Goal: Task Accomplishment & Management: Use online tool/utility

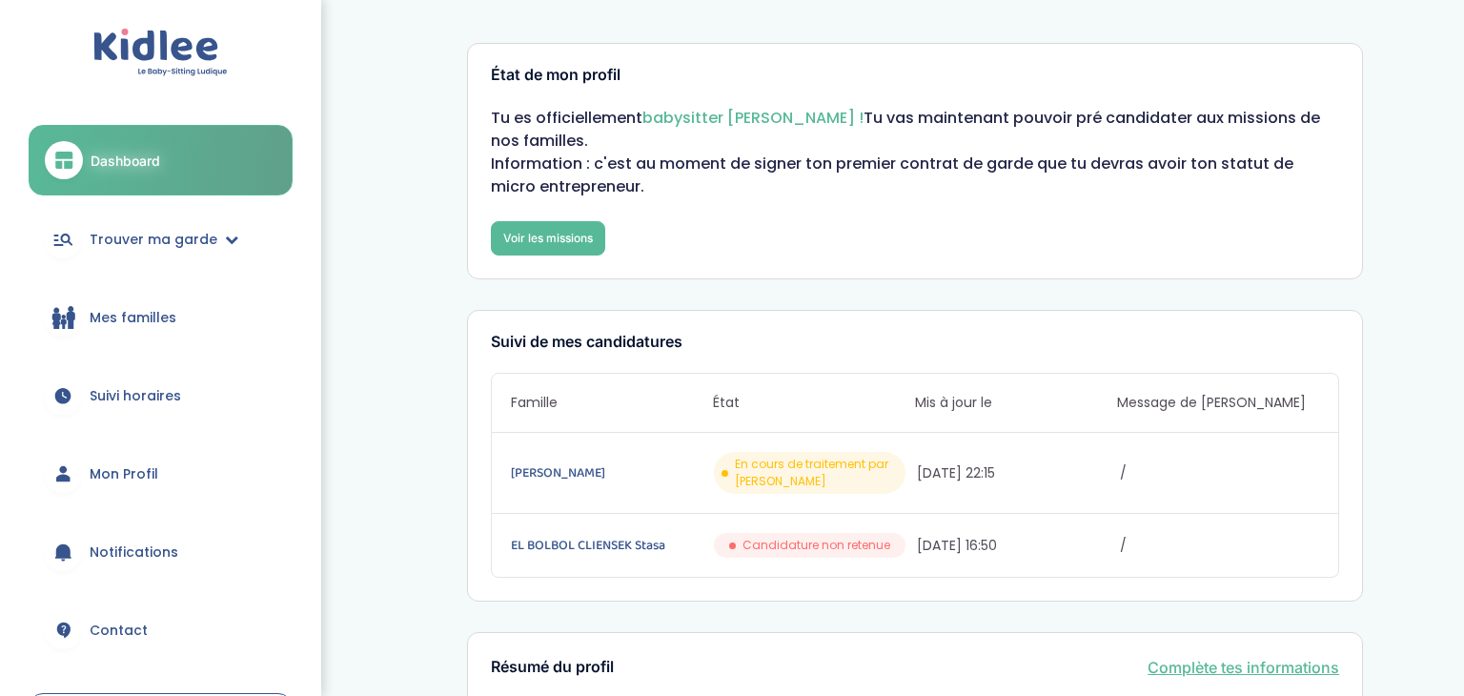
click at [178, 180] on link "Dashboard" at bounding box center [161, 160] width 264 height 71
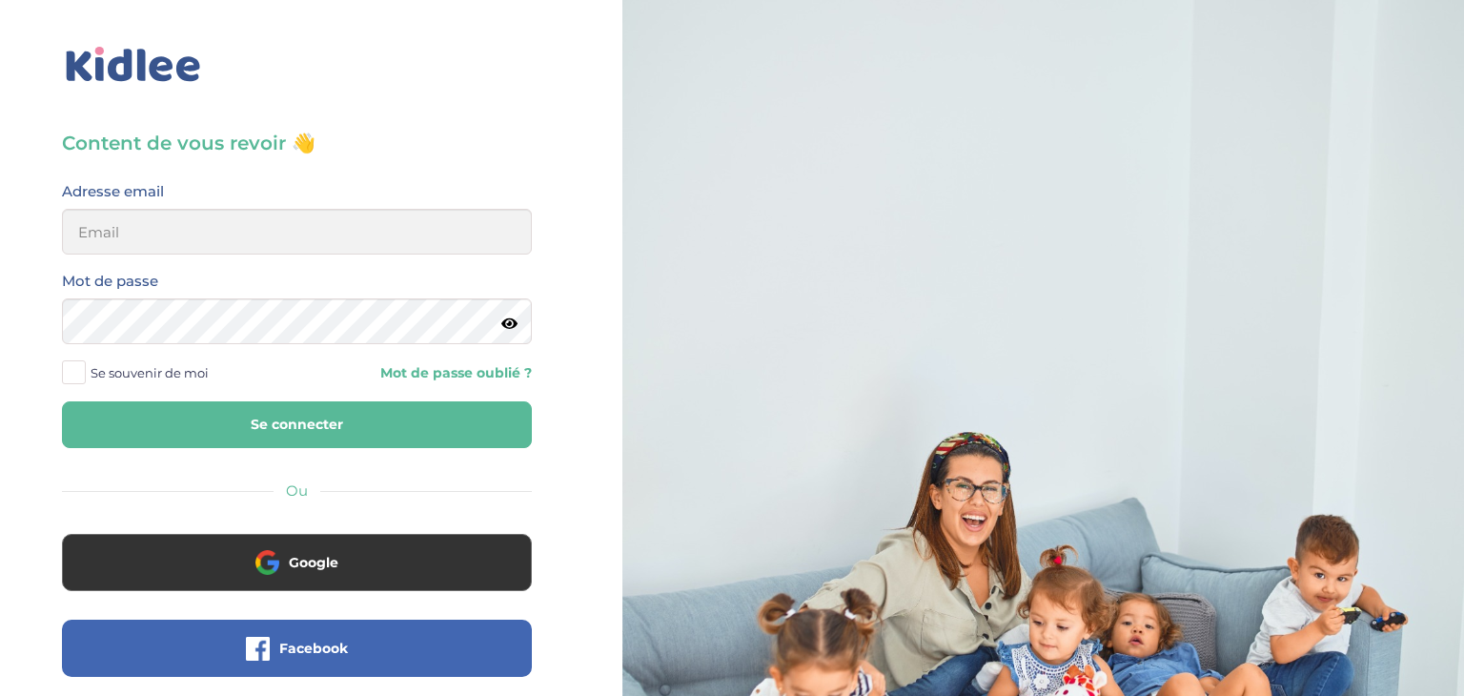
type input "[EMAIL_ADDRESS][DOMAIN_NAME]"
click at [62, 401] on button "Se connecter" at bounding box center [297, 424] width 470 height 47
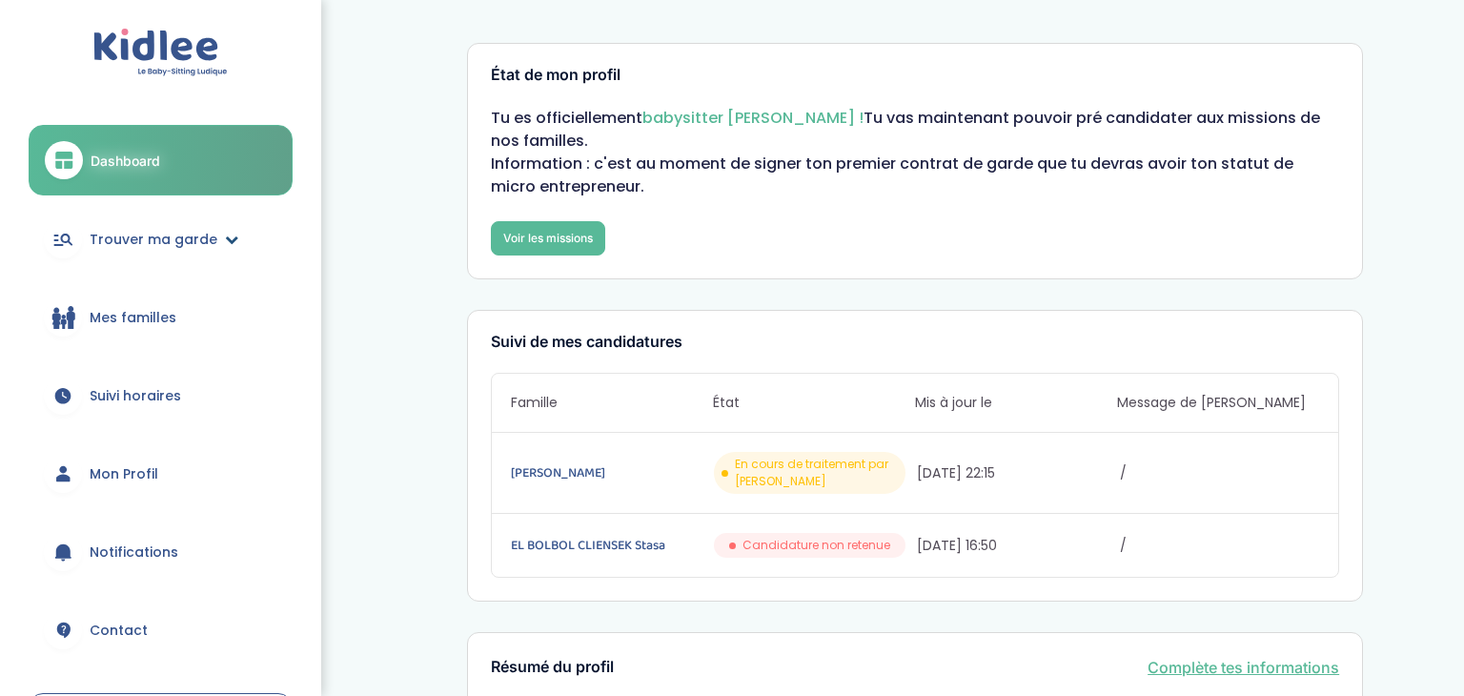
click at [209, 237] on span "Trouver ma garde" at bounding box center [154, 240] width 128 height 20
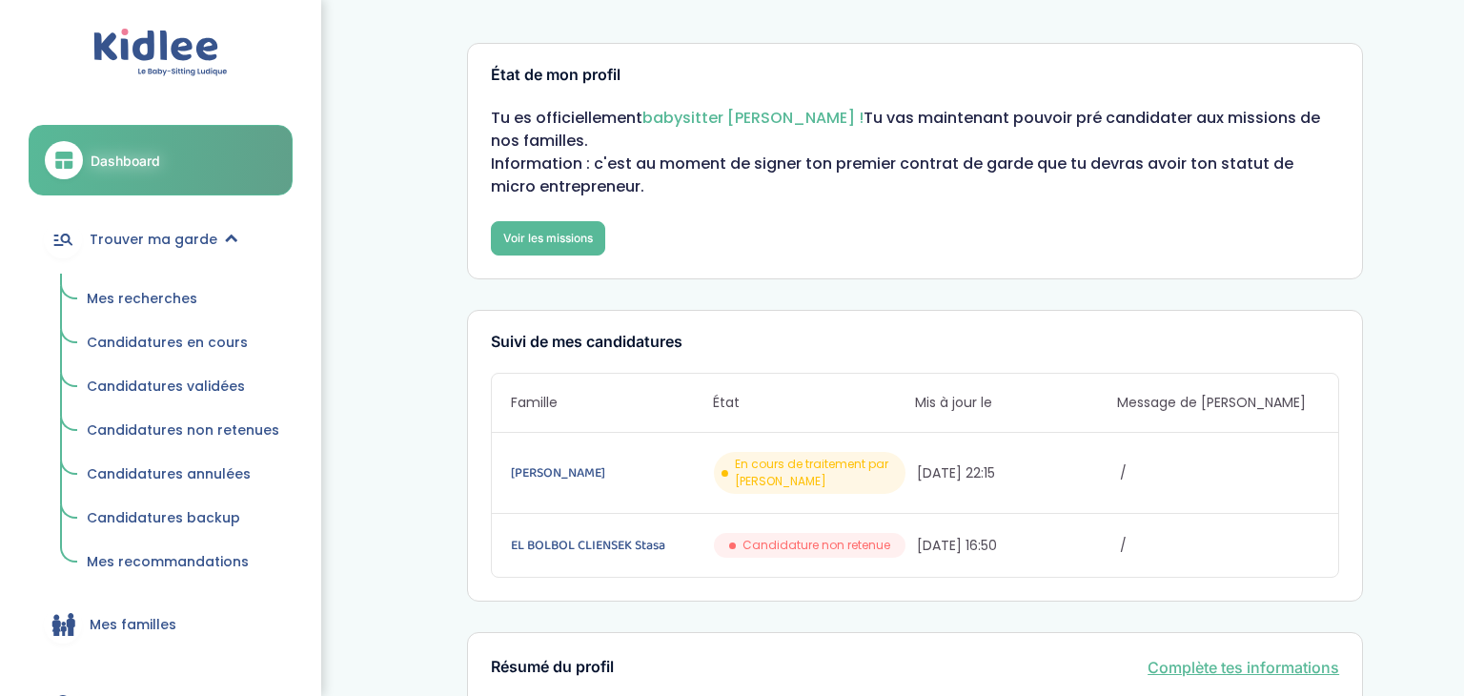
click at [168, 294] on span "Mes recherches" at bounding box center [142, 298] width 111 height 19
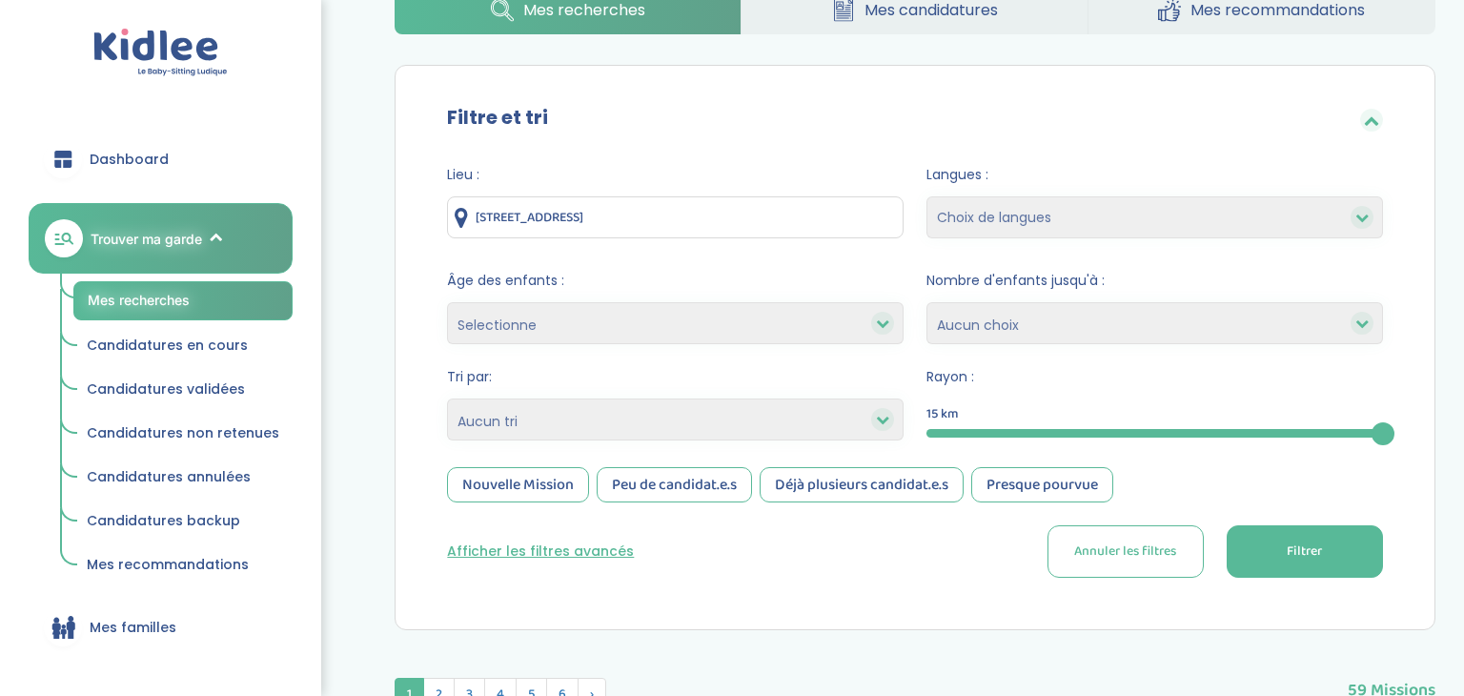
click at [763, 314] on select "Selectionne moins de 3 ans entre 3 et 6 ans plus de 6 ans" at bounding box center [675, 323] width 456 height 42
click at [642, 424] on select "Heures par semaine (croissant) Heures par semaine (décroissant) Date de démarra…" at bounding box center [675, 419] width 456 height 42
select select "salary_desc"
click at [447, 398] on select "Heures par semaine (croissant) Heures par semaine (décroissant) Date de démarra…" at bounding box center [675, 419] width 456 height 42
click at [516, 494] on div "Nouvelle Mission" at bounding box center [518, 484] width 142 height 35
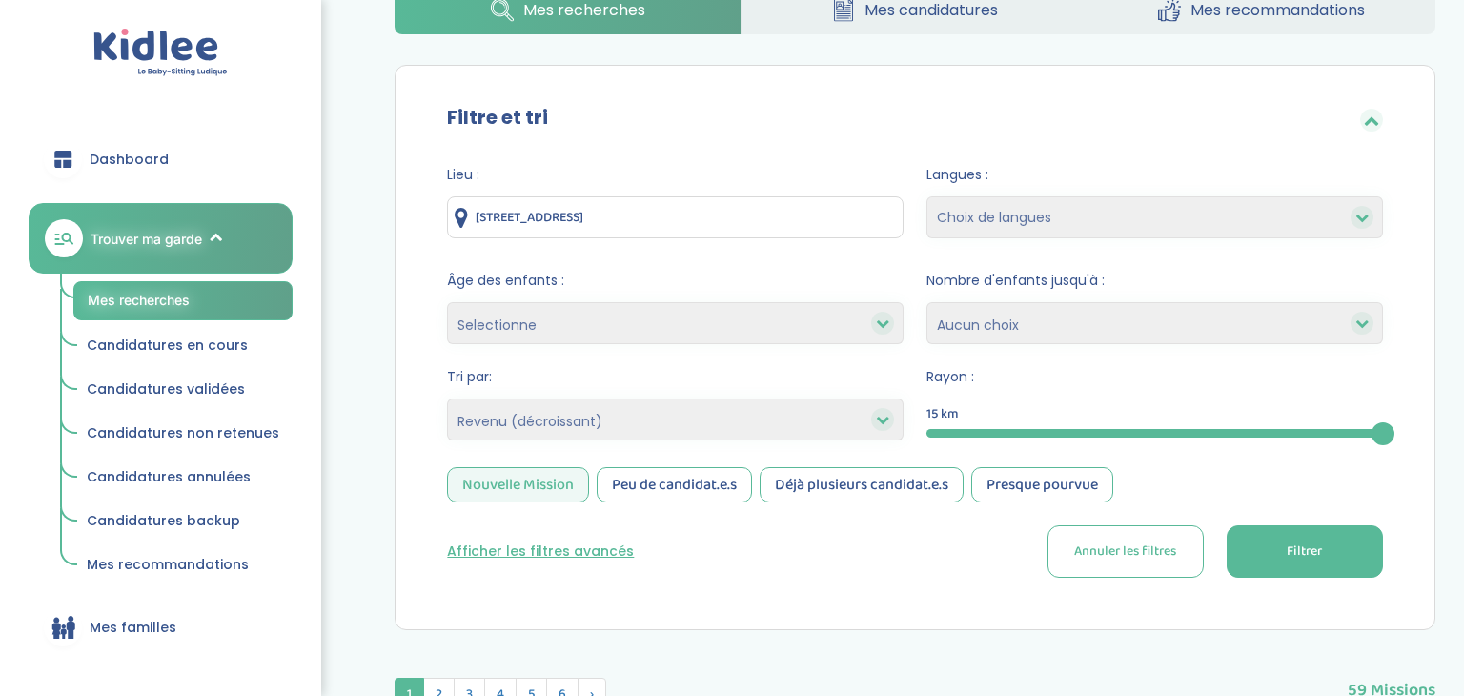
click at [1323, 549] on button "Filtrer" at bounding box center [1304, 551] width 156 height 52
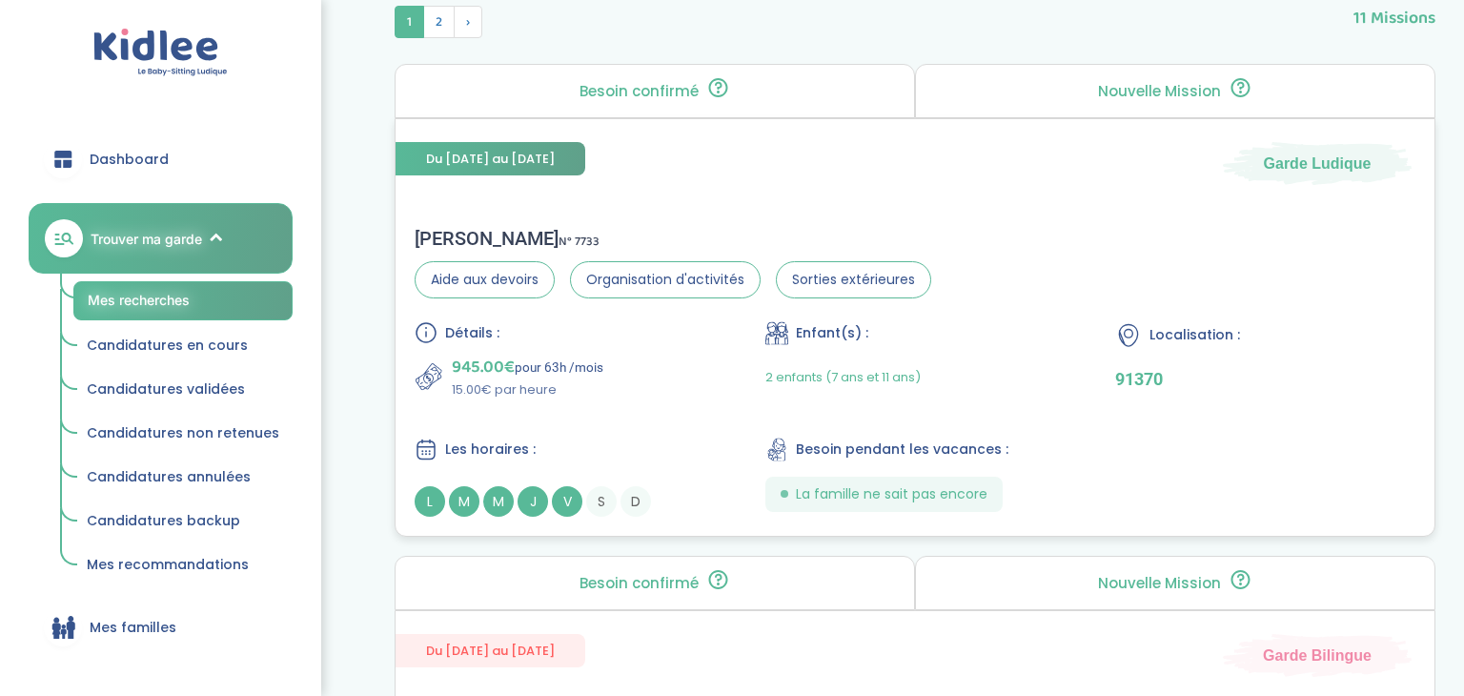
scroll to position [793, 0]
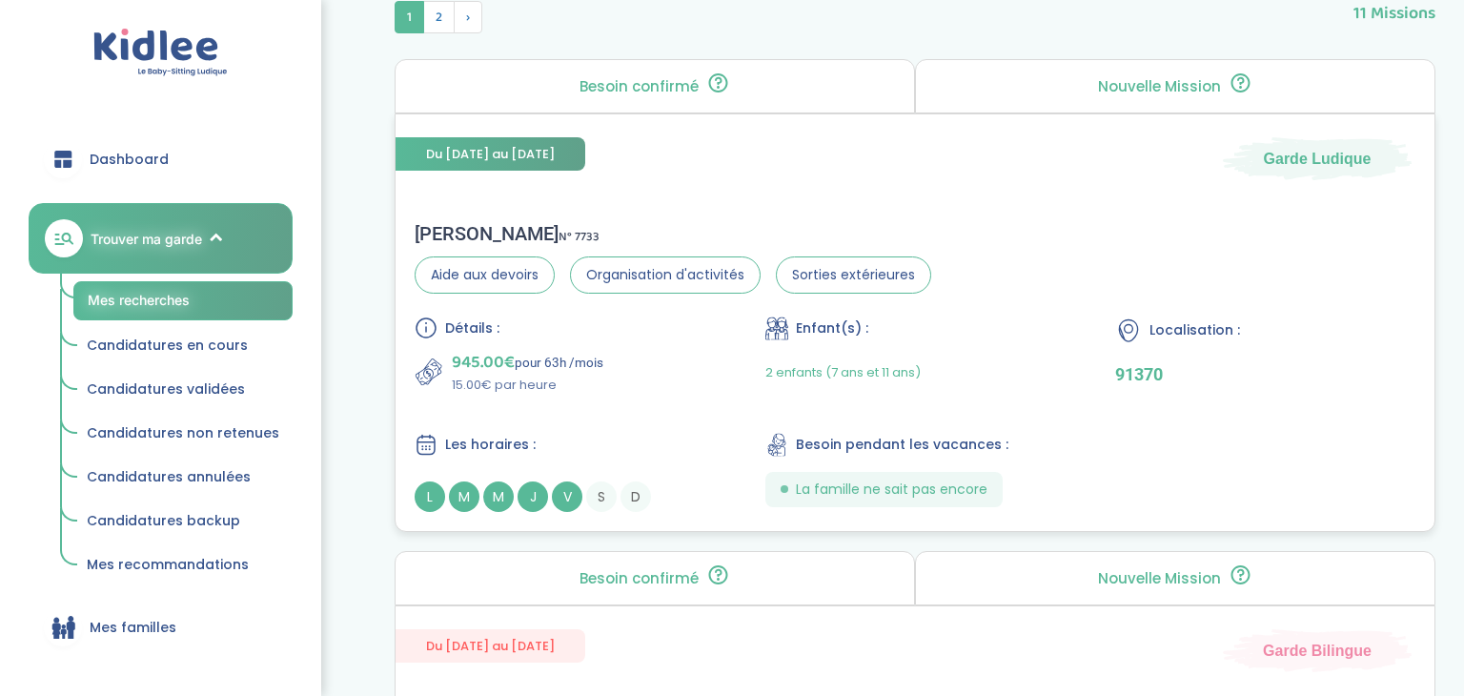
click at [686, 384] on div "945.00€ pour 63h /mois 15.00€ par heure" at bounding box center [565, 372] width 300 height 46
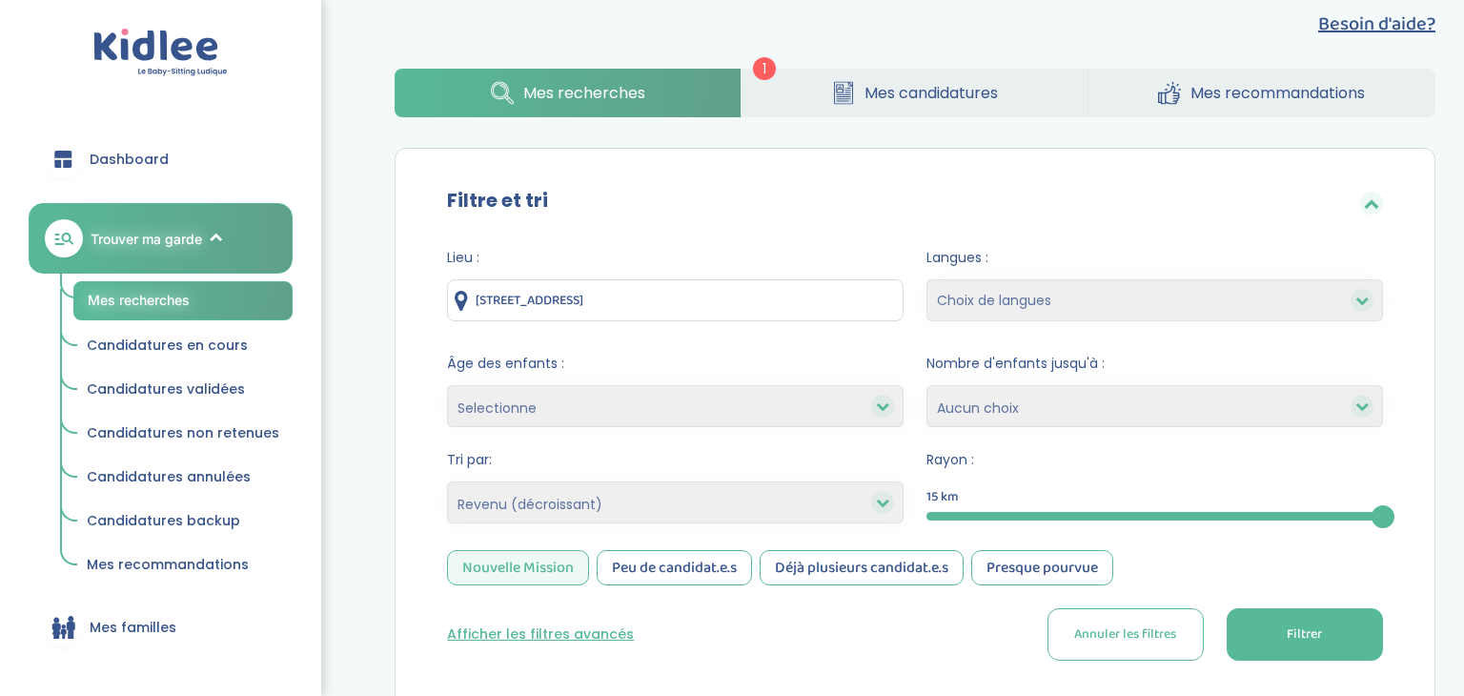
scroll to position [0, 0]
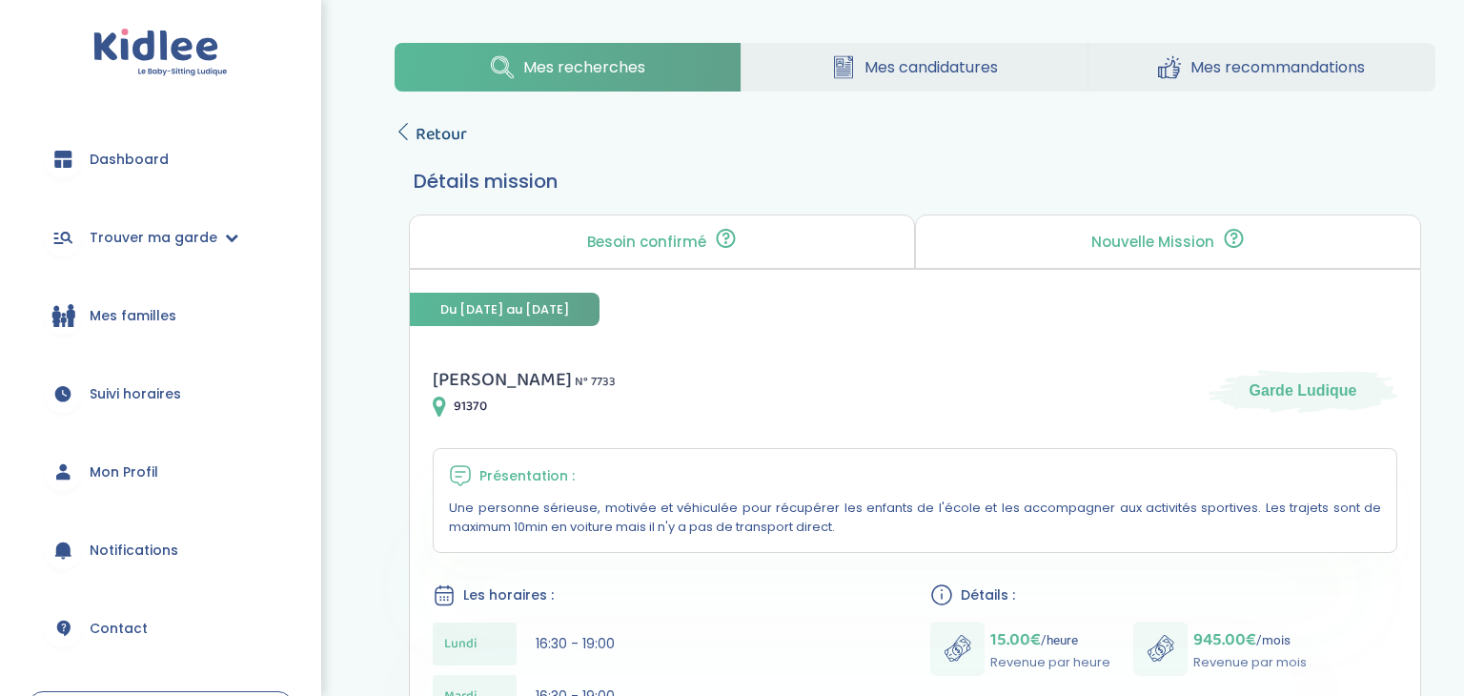
click at [405, 133] on icon at bounding box center [403, 131] width 17 height 17
